Goal: Check status: Check status

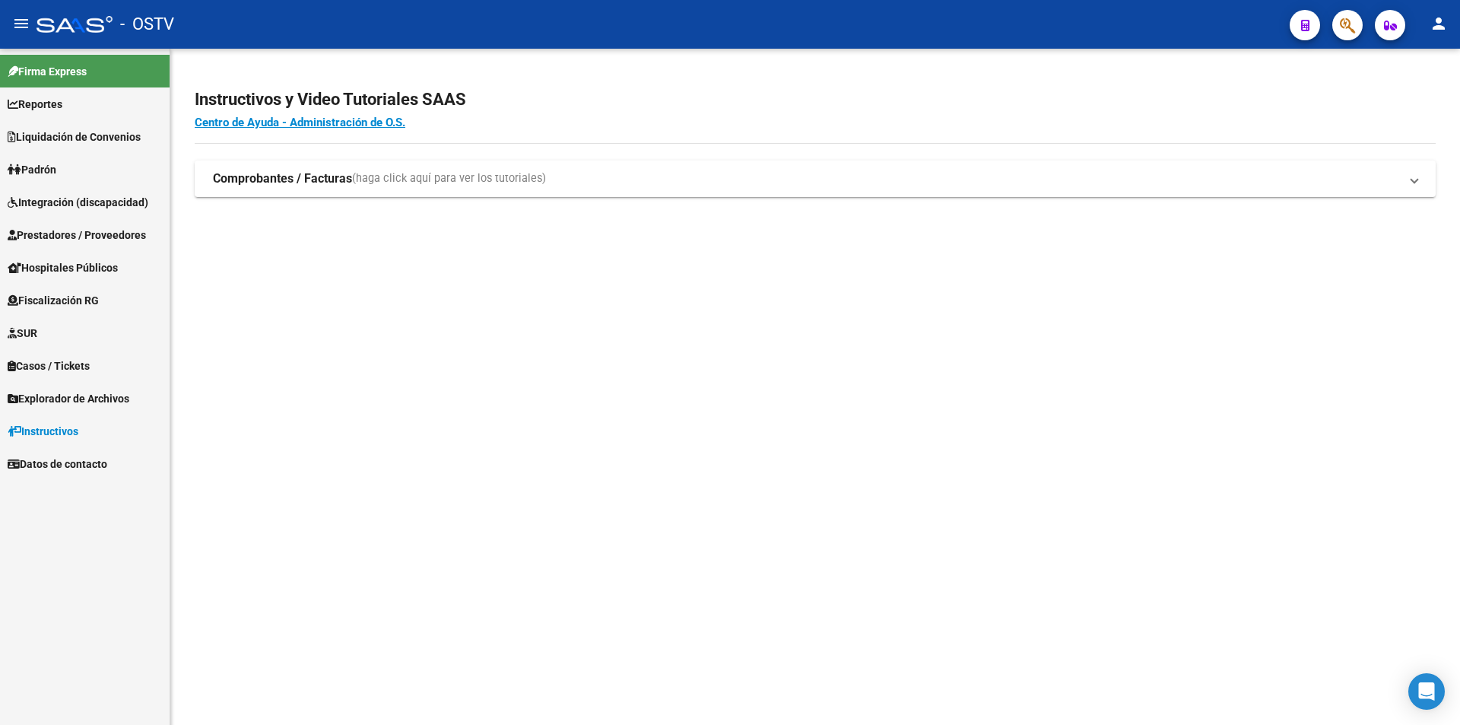
click at [1345, 25] on icon "button" at bounding box center [1347, 25] width 15 height 17
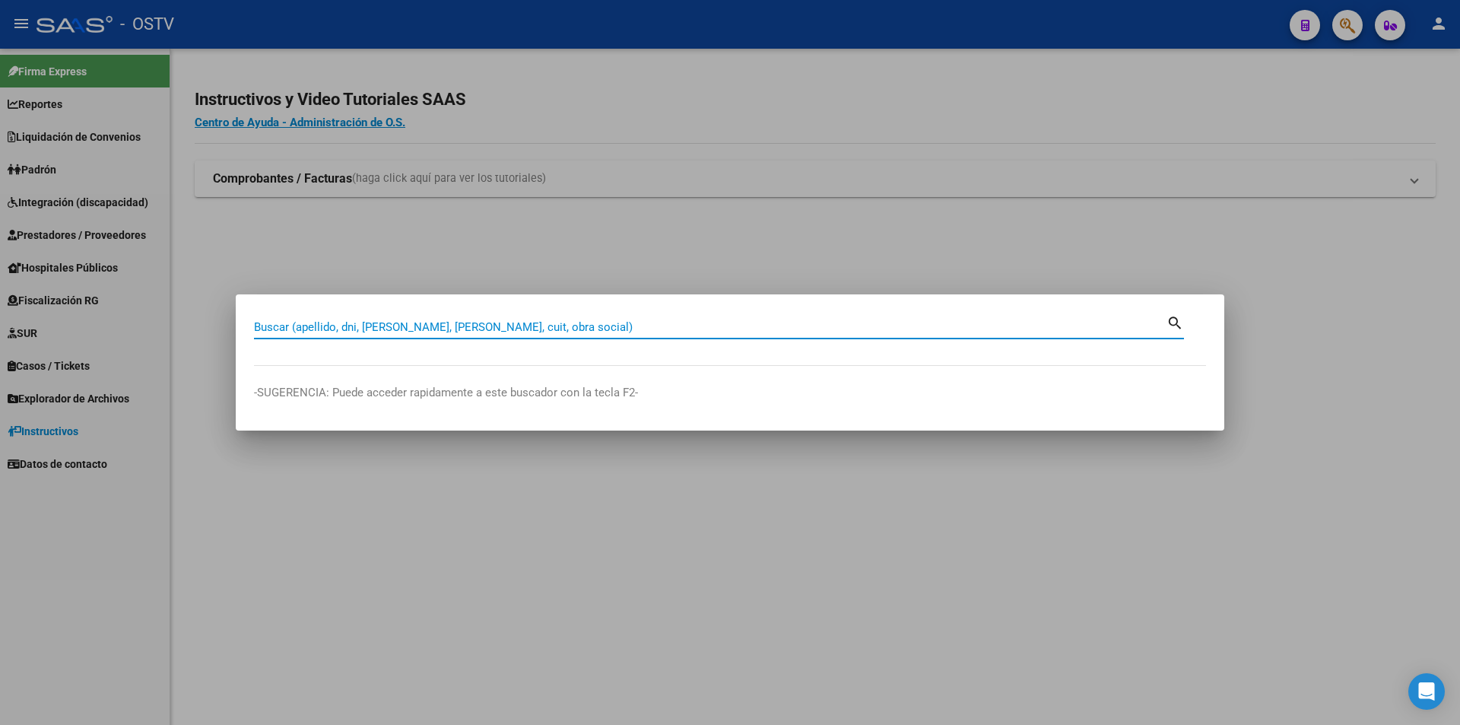
paste input "23769488"
type input "23769488"
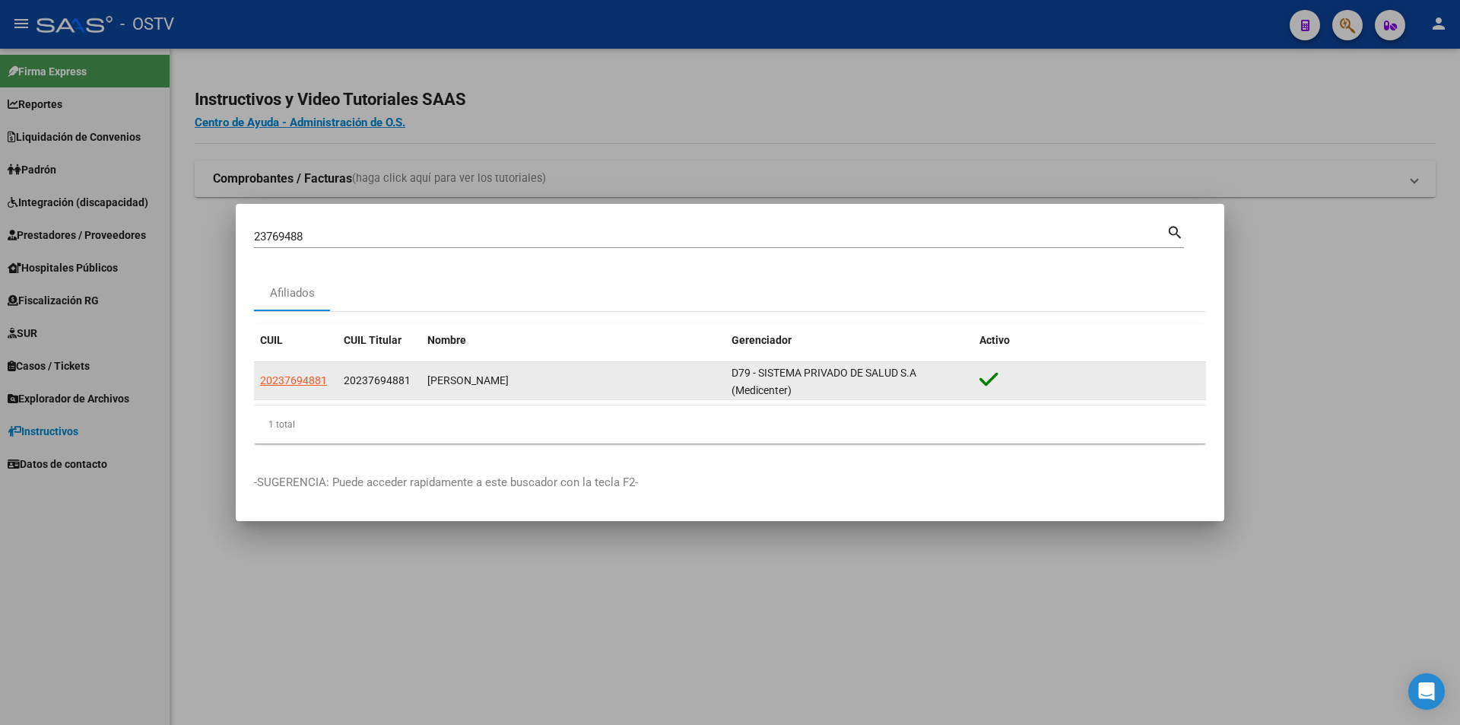
click at [320, 386] on app-link-go-to "20237694881" at bounding box center [293, 380] width 67 height 17
click at [319, 381] on span "20237694881" at bounding box center [293, 380] width 67 height 12
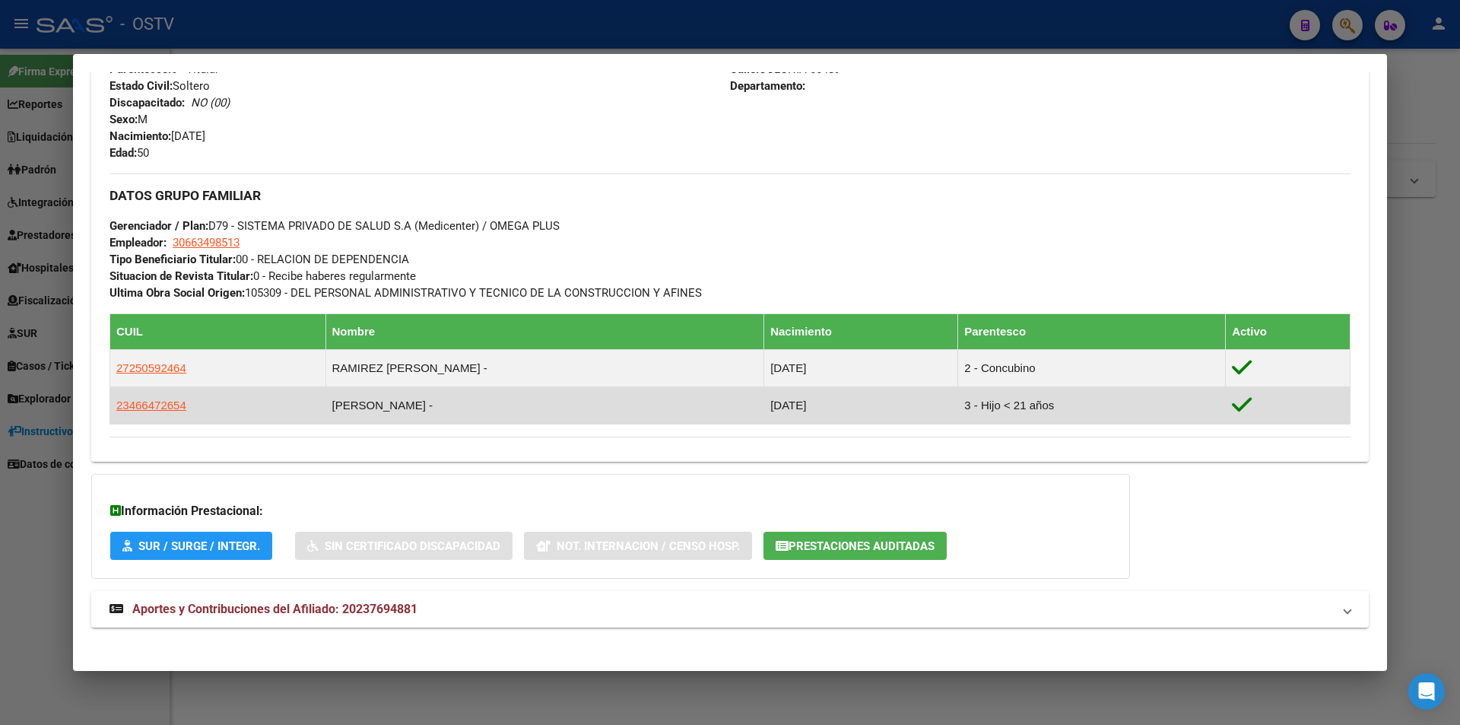
scroll to position [637, 0]
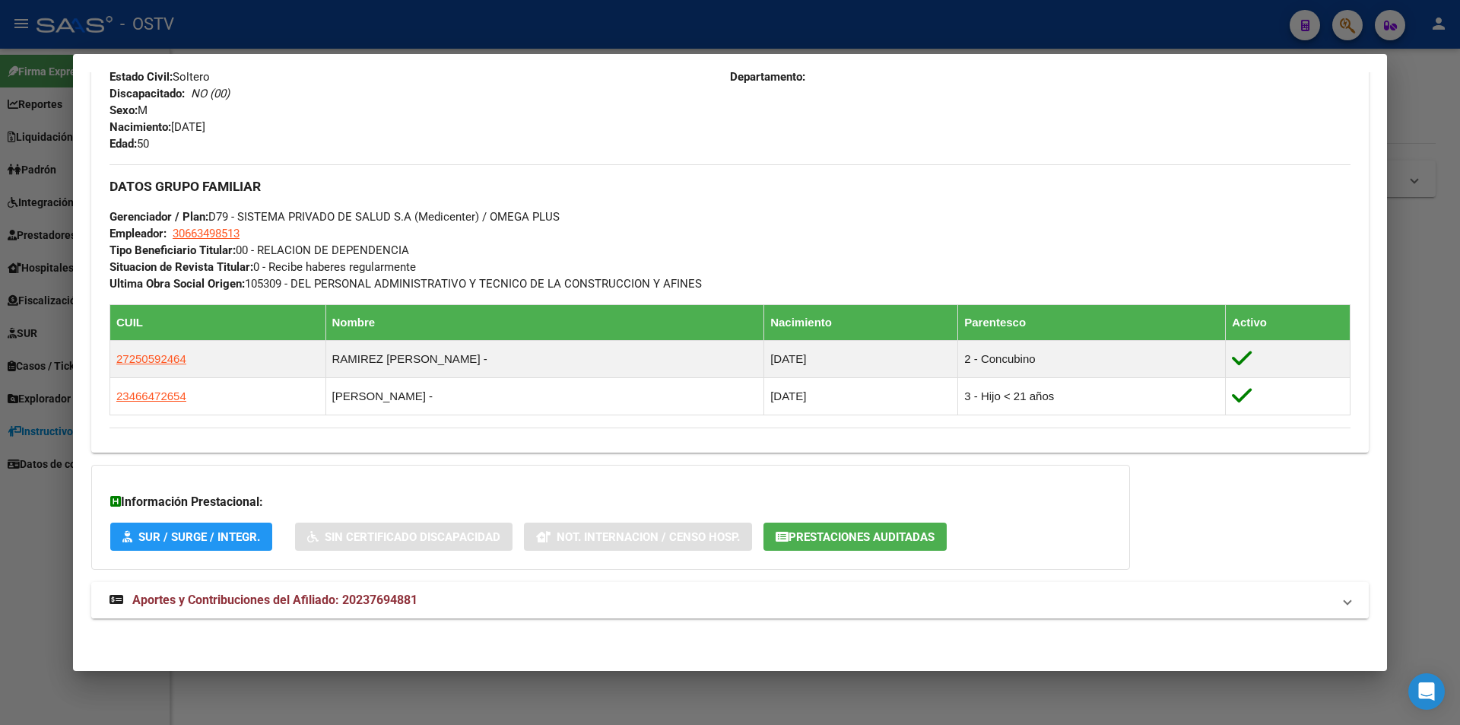
click at [383, 616] on mat-expansion-panel-header "Aportes y Contribuciones del Afiliado: 20237694881" at bounding box center [730, 600] width 1278 height 37
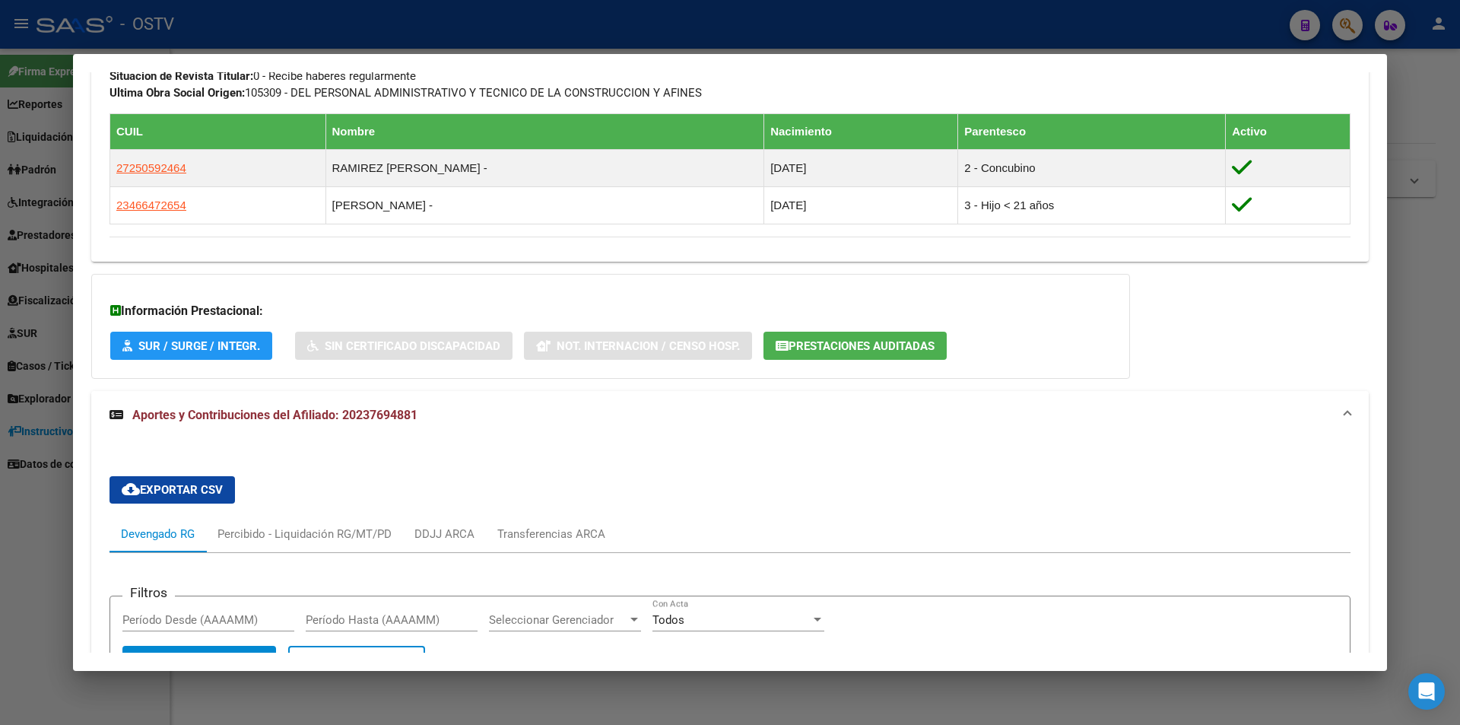
scroll to position [1360, 0]
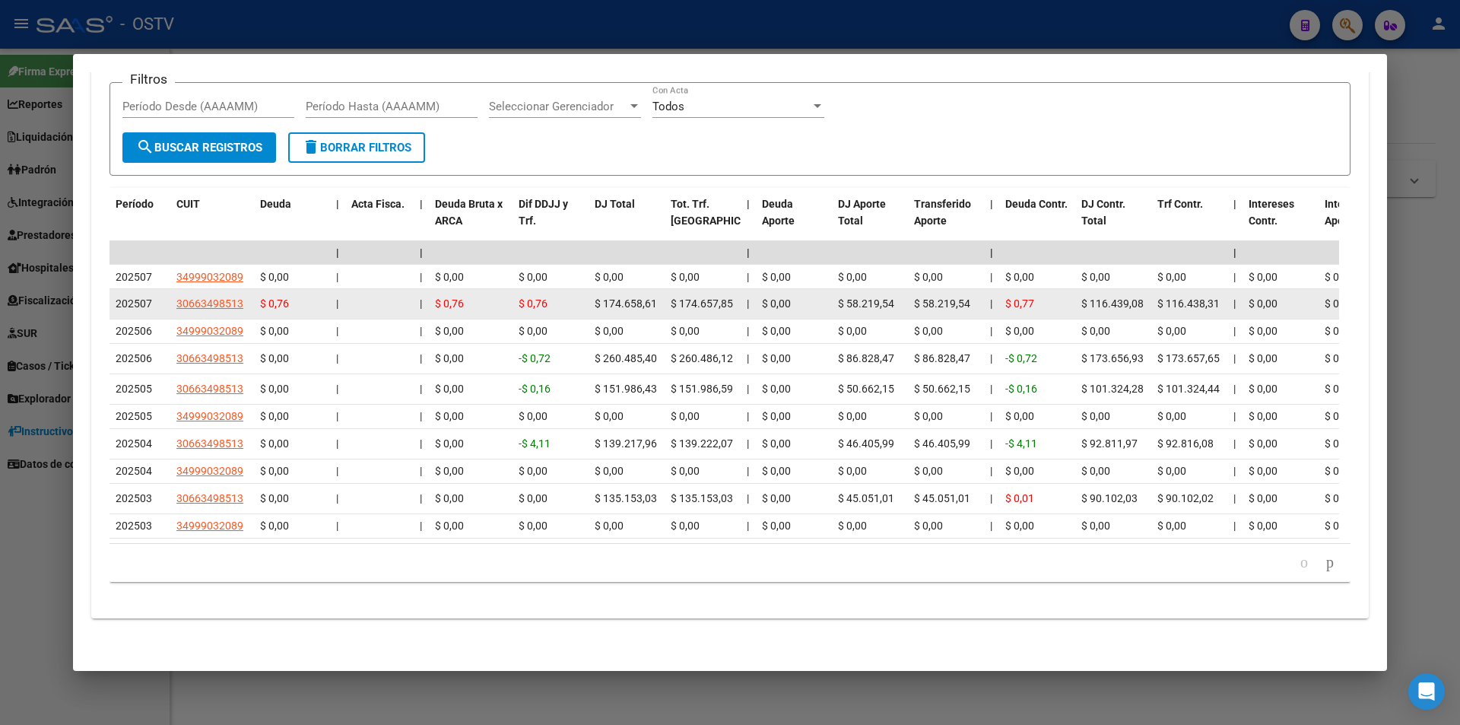
drag, startPoint x: 843, startPoint y: 285, endPoint x: 920, endPoint y: 300, distance: 78.2
drag, startPoint x: 830, startPoint y: 300, endPoint x: 891, endPoint y: 287, distance: 61.5
click at [918, 297] on span "$ 58.219,54" at bounding box center [942, 303] width 56 height 12
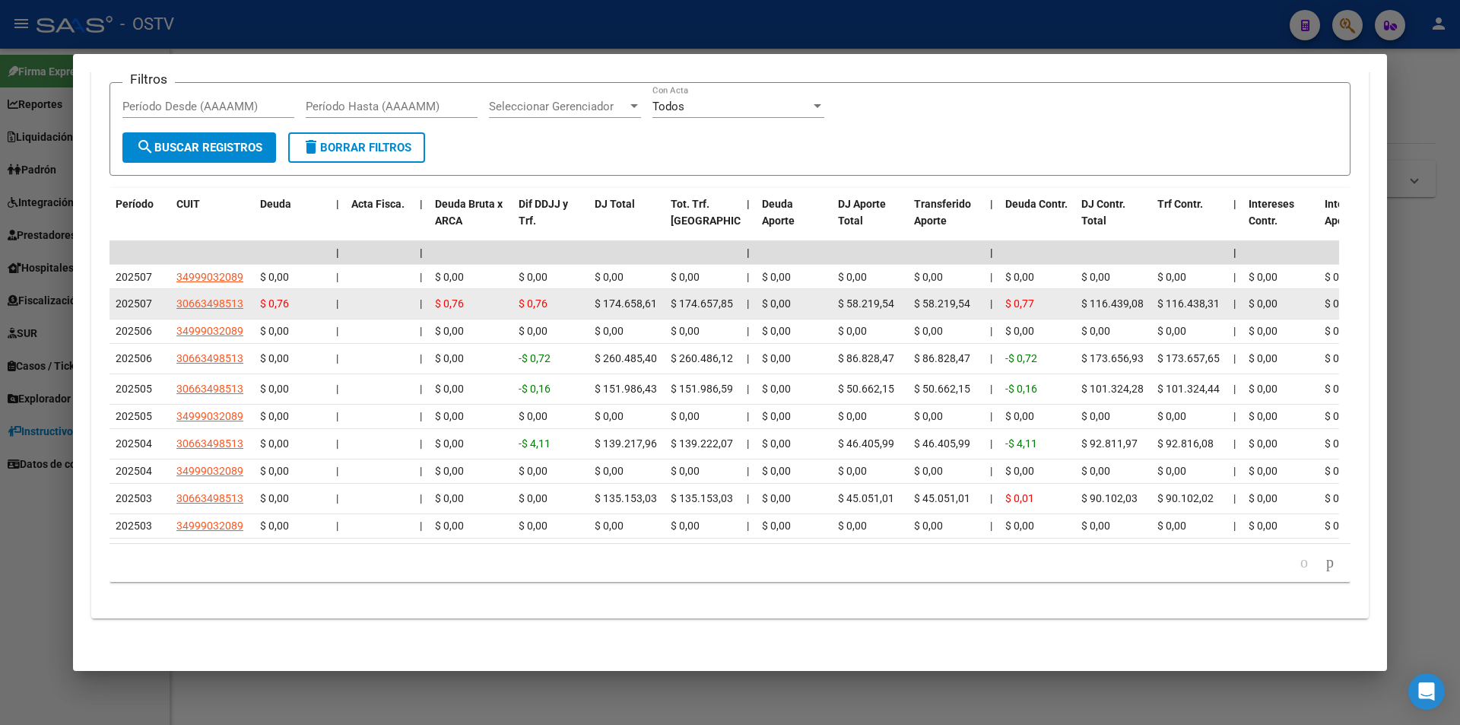
drag, startPoint x: 843, startPoint y: 284, endPoint x: 920, endPoint y: 278, distance: 77.0
click at [839, 297] on span "$ 58.219,54" at bounding box center [866, 303] width 56 height 12
click at [901, 295] on div "$ 58.219,54" at bounding box center [870, 303] width 64 height 17
